Goal: Task Accomplishment & Management: Use online tool/utility

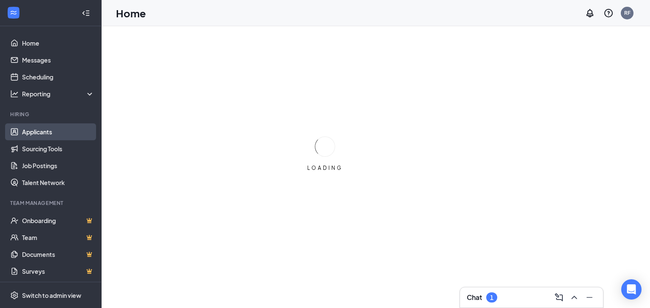
click at [38, 134] on link "Applicants" at bounding box center [58, 132] width 72 height 17
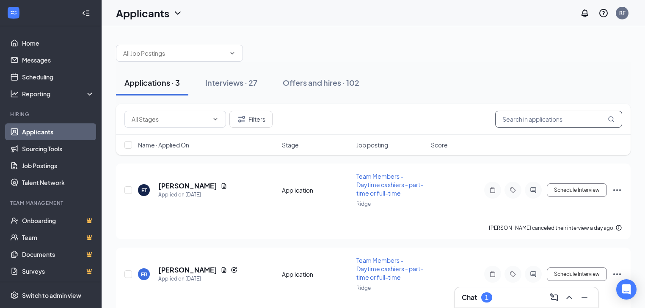
click at [587, 117] on input "text" at bounding box center [558, 119] width 127 height 17
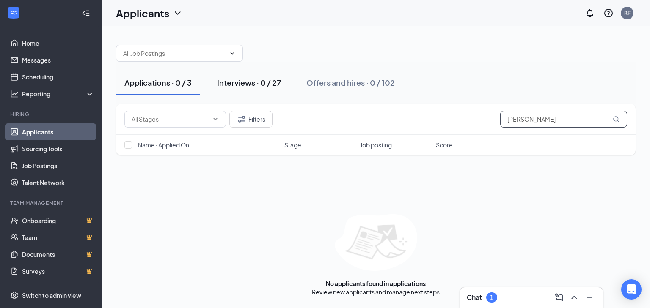
type input "[PERSON_NAME]"
click at [262, 87] on div "Interviews · 0 / 27" at bounding box center [249, 82] width 64 height 11
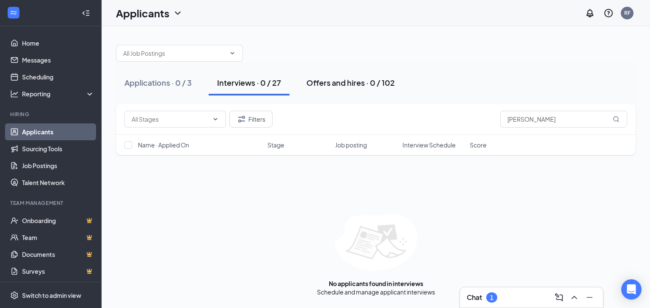
click at [345, 79] on div "Offers and hires · 0 / 102" at bounding box center [350, 82] width 88 height 11
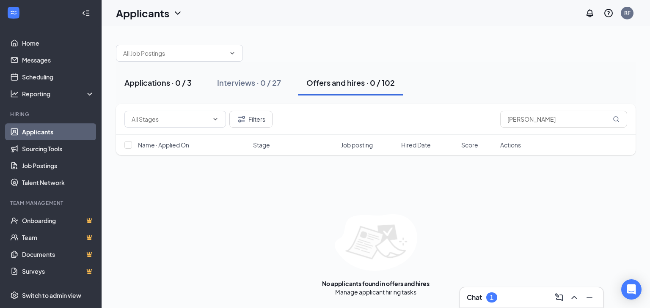
click at [191, 80] on div "Applications · 0 / 3" at bounding box center [157, 82] width 67 height 11
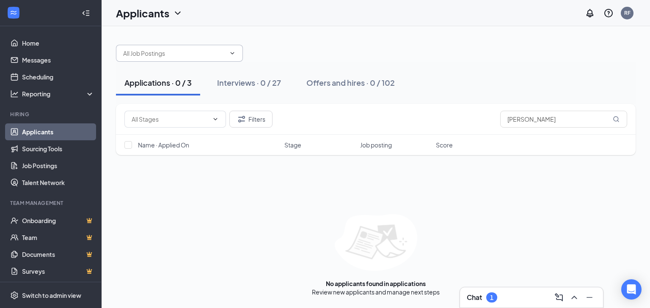
click at [214, 51] on input "text" at bounding box center [174, 53] width 102 height 9
click at [205, 69] on div "Team Members - Daytime cashiers - part-time or full-time (Ridge)" at bounding box center [185, 73] width 113 height 19
type input "Team Members - Daytime cashiers - part-time or full-time (Ridge)"
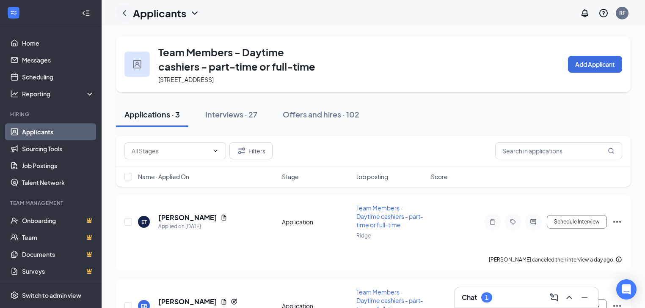
click at [122, 15] on icon "ChevronLeft" at bounding box center [124, 13] width 10 height 10
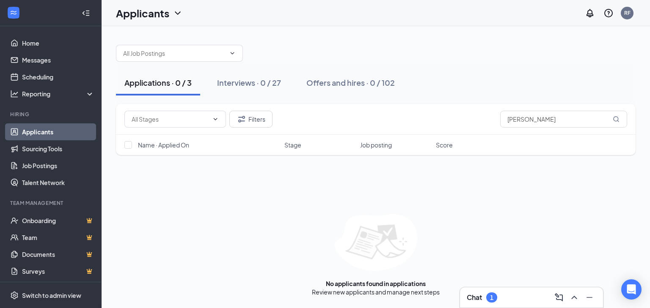
click at [172, 87] on div "Applications · 0 / 3" at bounding box center [157, 82] width 67 height 11
drag, startPoint x: 450, startPoint y: 124, endPoint x: 649, endPoint y: 149, distance: 200.3
click at [649, 149] on div "Applications · 0 / 3 Interviews · 0 / 27 Offers and hires · 0 / 102 Filters [PE…" at bounding box center [376, 166] width 548 height 280
drag, startPoint x: 587, startPoint y: 119, endPoint x: 369, endPoint y: 107, distance: 219.0
click at [369, 107] on div "Filters [PERSON_NAME]" at bounding box center [375, 119] width 519 height 31
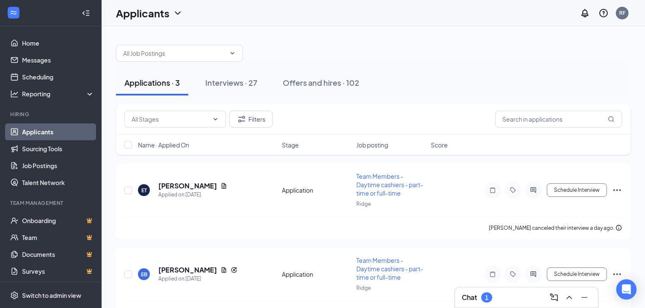
click at [522, 11] on div "Applicants RF" at bounding box center [373, 13] width 543 height 26
click at [63, 132] on link "Applicants" at bounding box center [58, 132] width 72 height 17
